Goal: Transaction & Acquisition: Purchase product/service

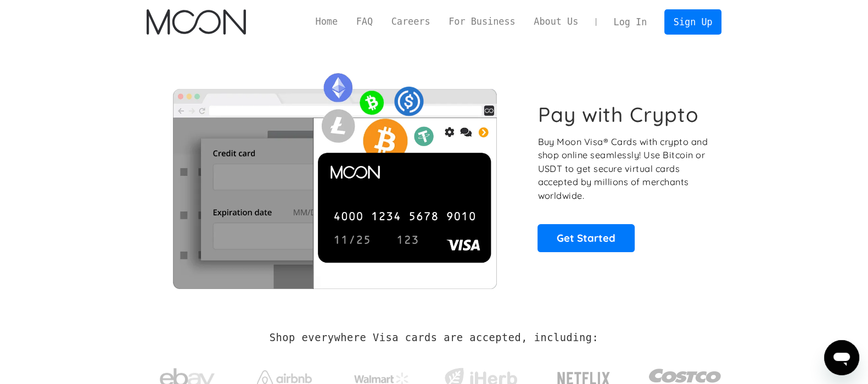
click at [631, 14] on link "Log In" at bounding box center [631, 22] width 52 height 24
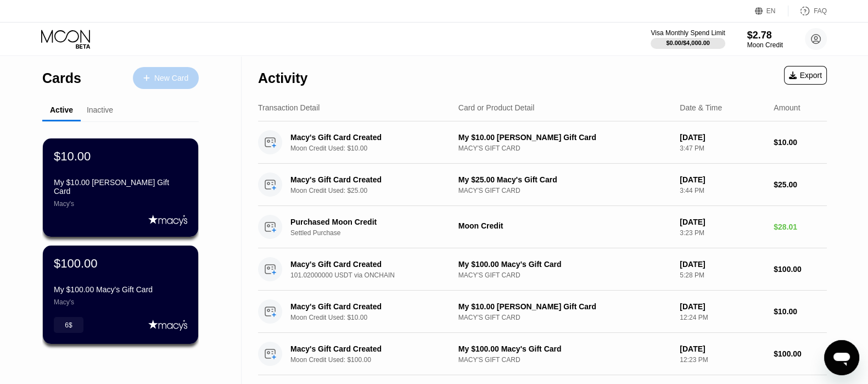
click at [180, 72] on div "New Card" at bounding box center [166, 78] width 66 height 22
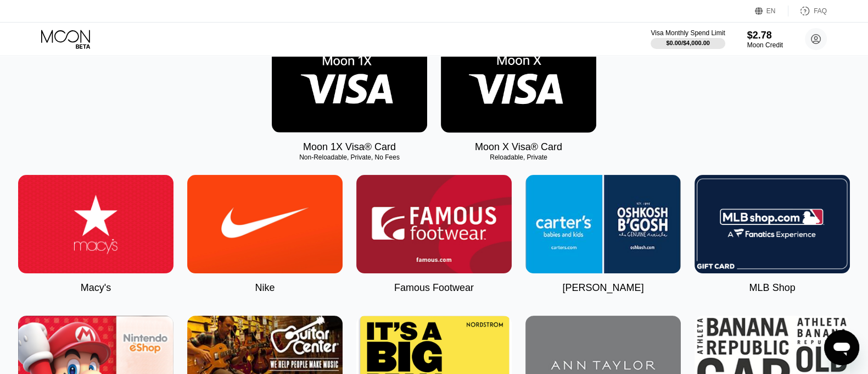
scroll to position [206, 0]
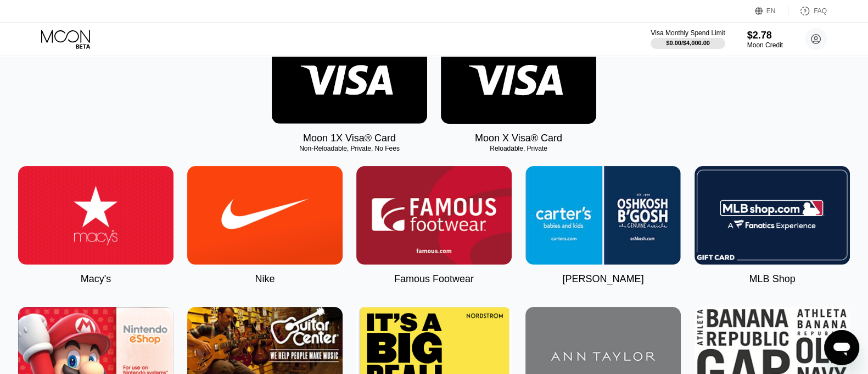
click at [132, 237] on img at bounding box center [95, 215] width 155 height 98
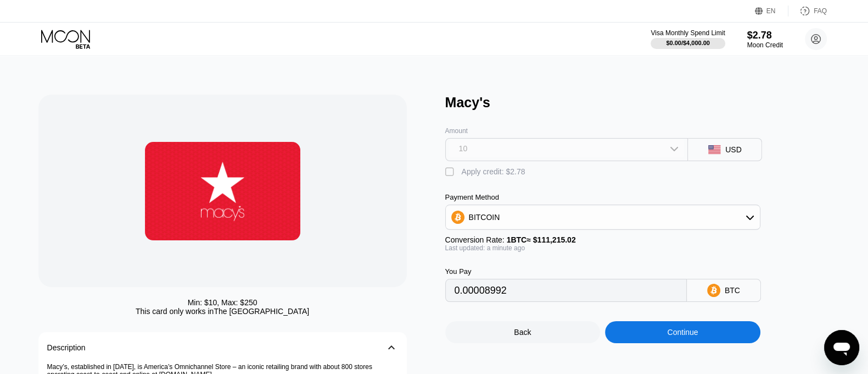
click at [681, 150] on div "10" at bounding box center [567, 149] width 236 height 18
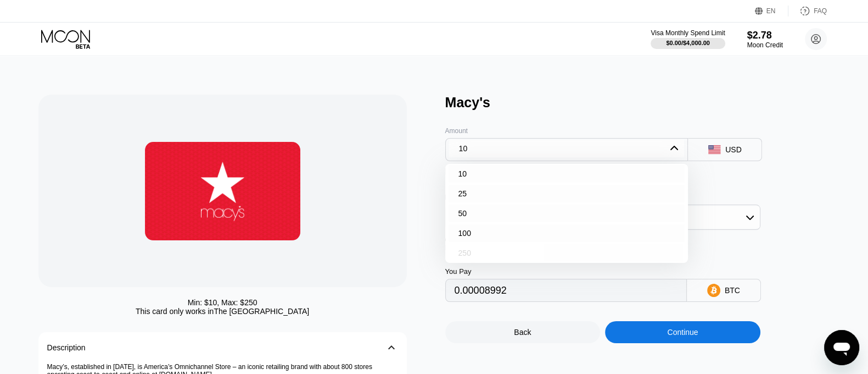
click at [459, 257] on div "250" at bounding box center [465, 252] width 13 height 9
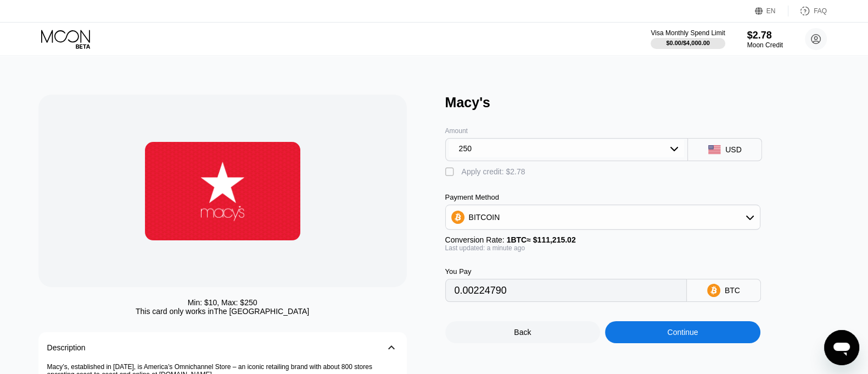
click at [452, 177] on div "" at bounding box center [451, 171] width 11 height 11
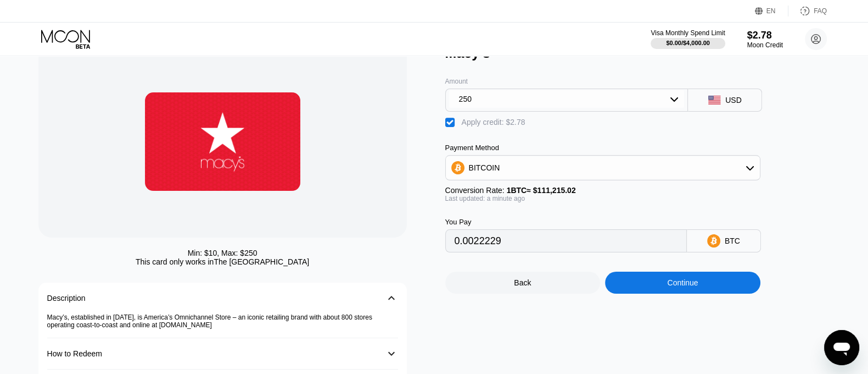
scroll to position [68, 0]
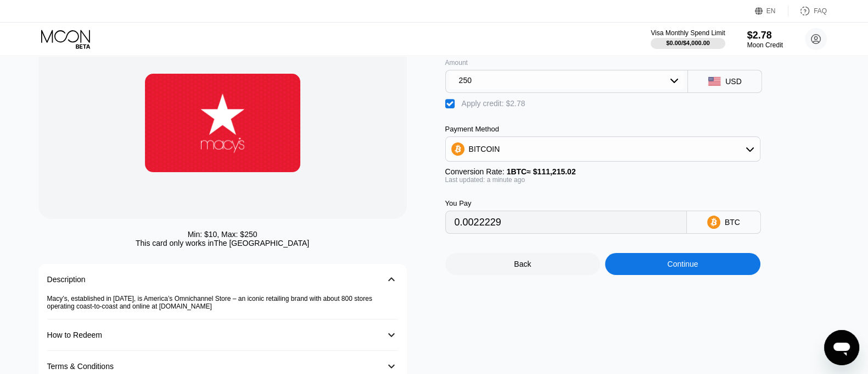
click at [587, 150] on div "BITCOIN" at bounding box center [603, 149] width 314 height 22
click at [526, 203] on div "USDT on TRON" at bounding box center [609, 203] width 285 height 9
type input "249.72"
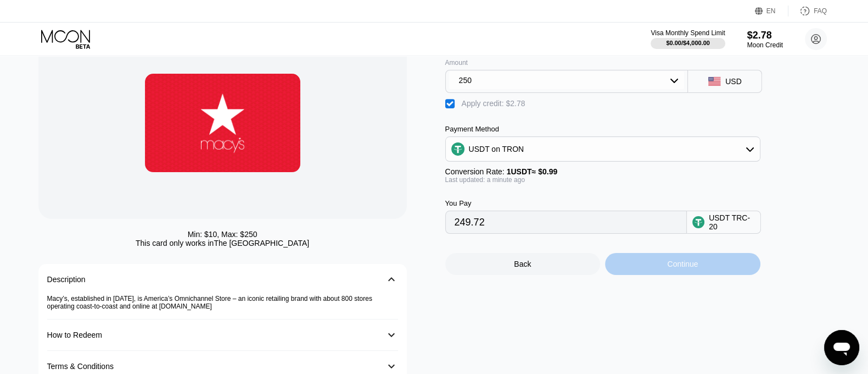
click at [655, 274] on div "Continue" at bounding box center [682, 264] width 155 height 22
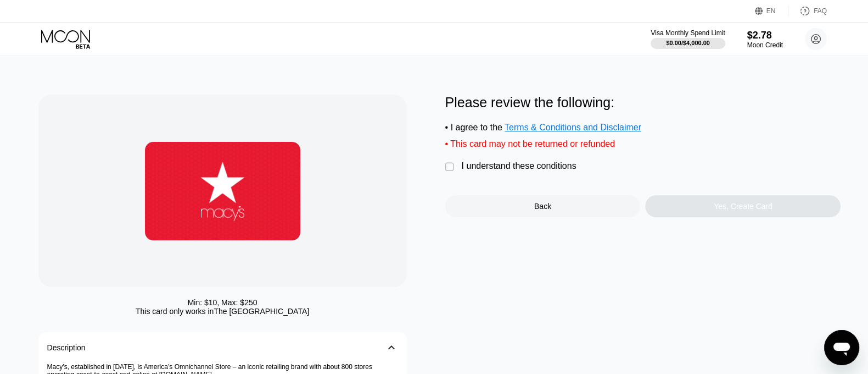
click at [450, 170] on div "" at bounding box center [451, 167] width 11 height 11
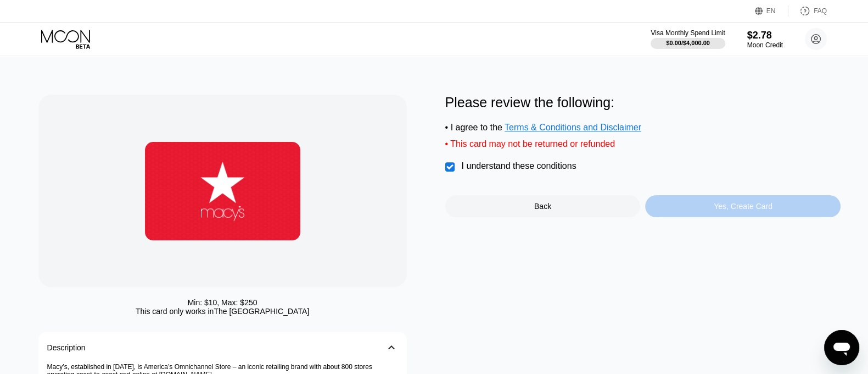
click at [721, 210] on div "Yes, Create Card" at bounding box center [743, 206] width 59 height 9
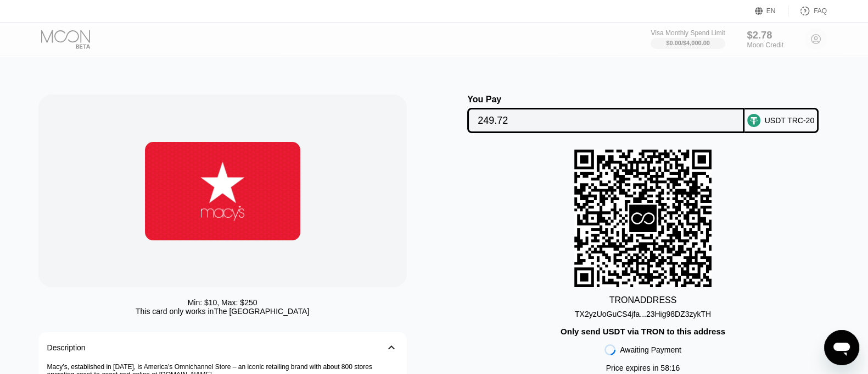
click at [752, 43] on div "$2.78 Moon Credit" at bounding box center [765, 39] width 37 height 20
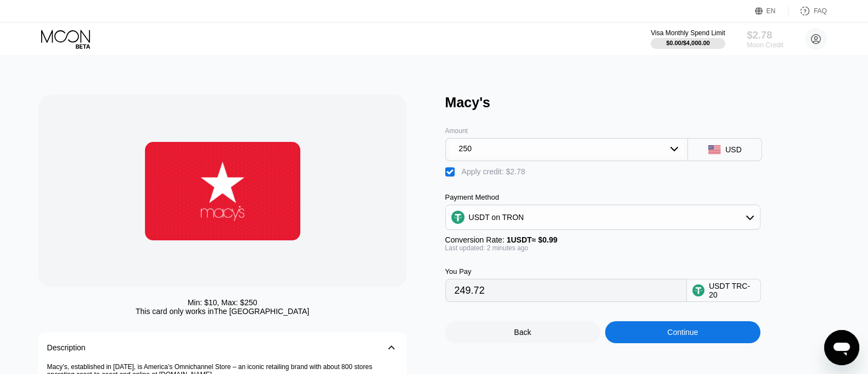
click at [761, 43] on div "Moon Credit" at bounding box center [765, 45] width 37 height 8
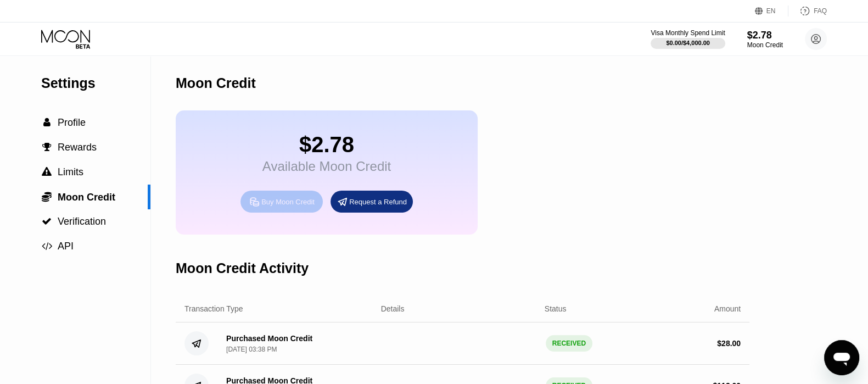
click at [266, 207] on div "Buy Moon Credit" at bounding box center [287, 201] width 53 height 9
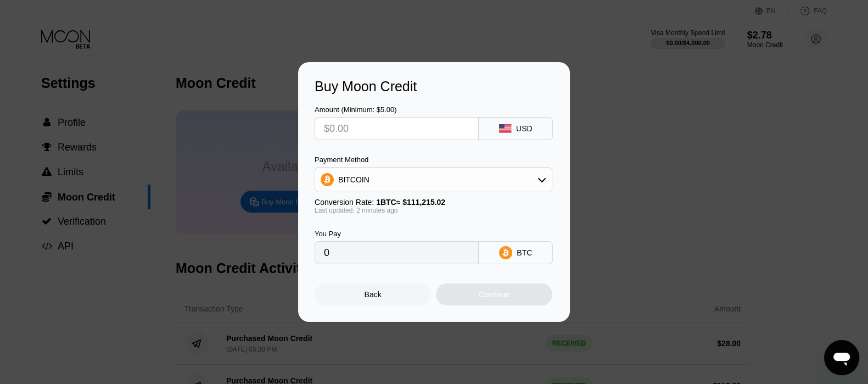
click at [360, 125] on input "text" at bounding box center [397, 129] width 146 height 22
type input "$3"
type input "0.00002698"
type input "$30"
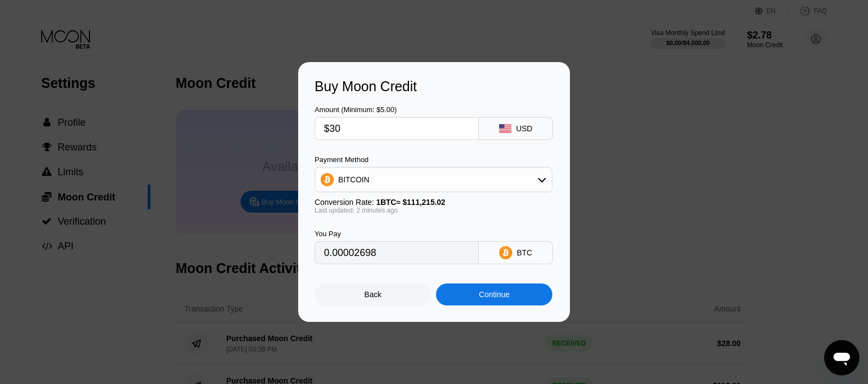
type input "0.00026975"
type input "$300"
type input "0.00269748"
type input "$300"
click at [449, 180] on div "BITCOIN" at bounding box center [433, 180] width 237 height 22
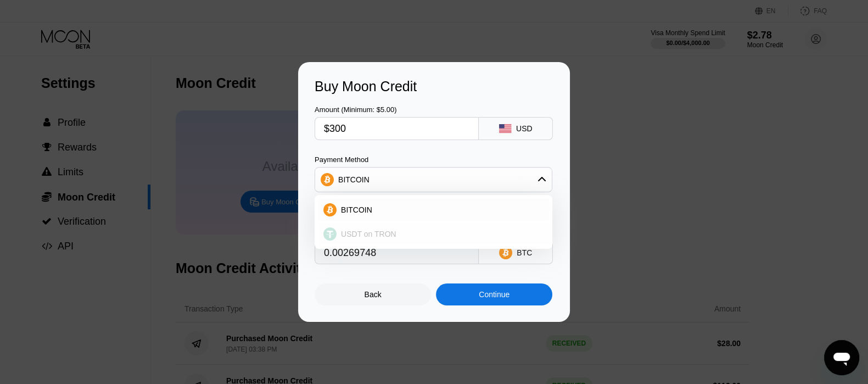
click at [382, 227] on div "USDT on TRON" at bounding box center [433, 234] width 231 height 22
type input "303.03"
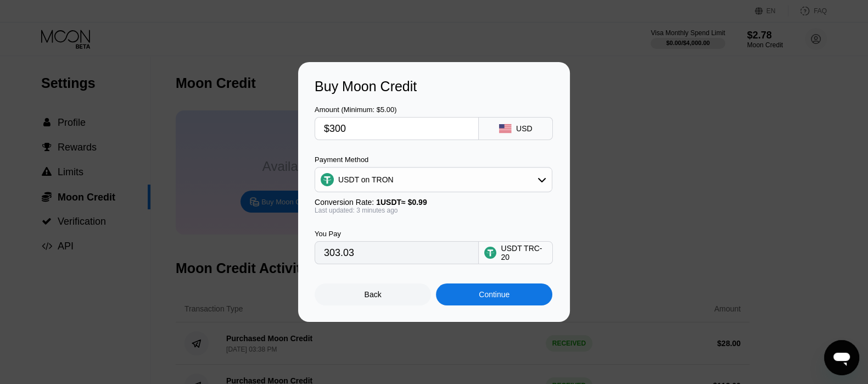
click at [351, 127] on input "$300" at bounding box center [397, 129] width 146 height 22
type input "$3"
type input "3.03"
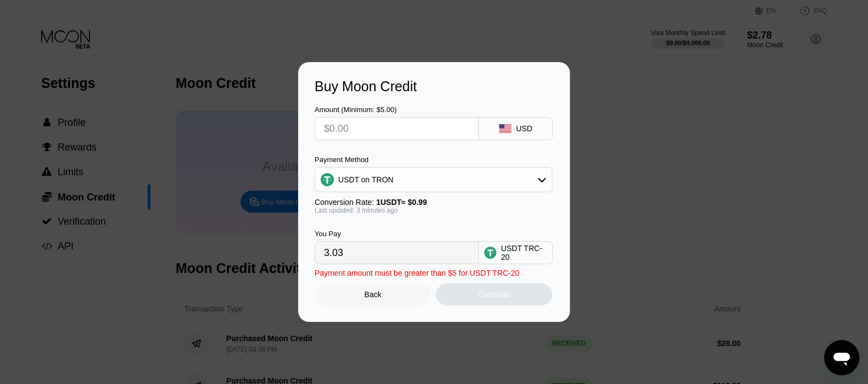
type input "0.00"
type input "$2"
type input "2.02"
type input "$29"
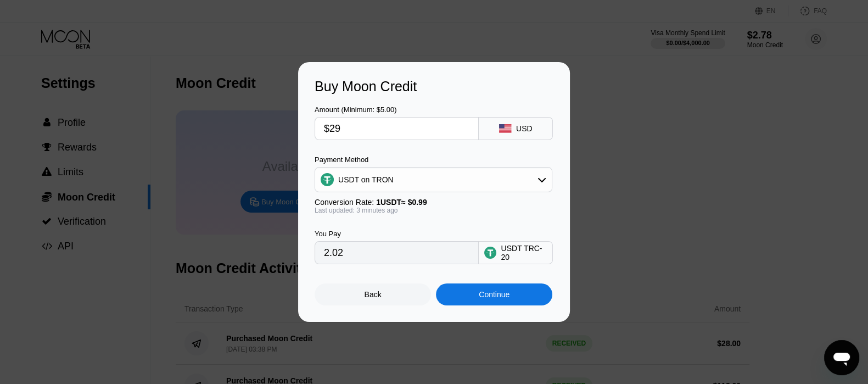
type input "29.29"
type input "$299"
type input "302.02"
type input "$299"
click at [472, 300] on div "Continue" at bounding box center [494, 294] width 116 height 22
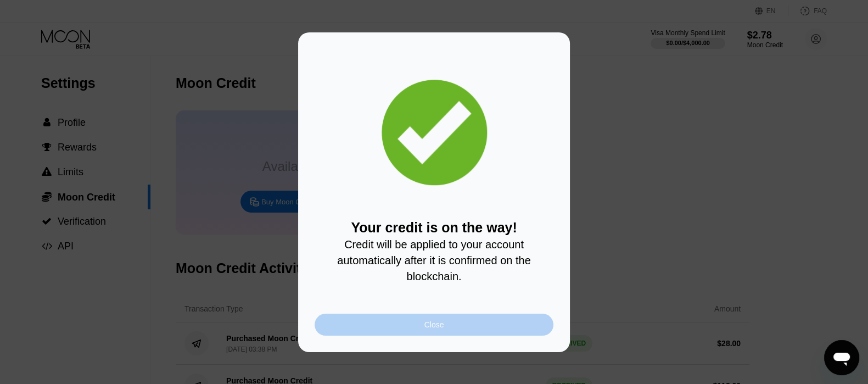
click at [462, 336] on div "Close" at bounding box center [434, 325] width 239 height 22
